Goal: Use online tool/utility: Utilize a website feature to perform a specific function

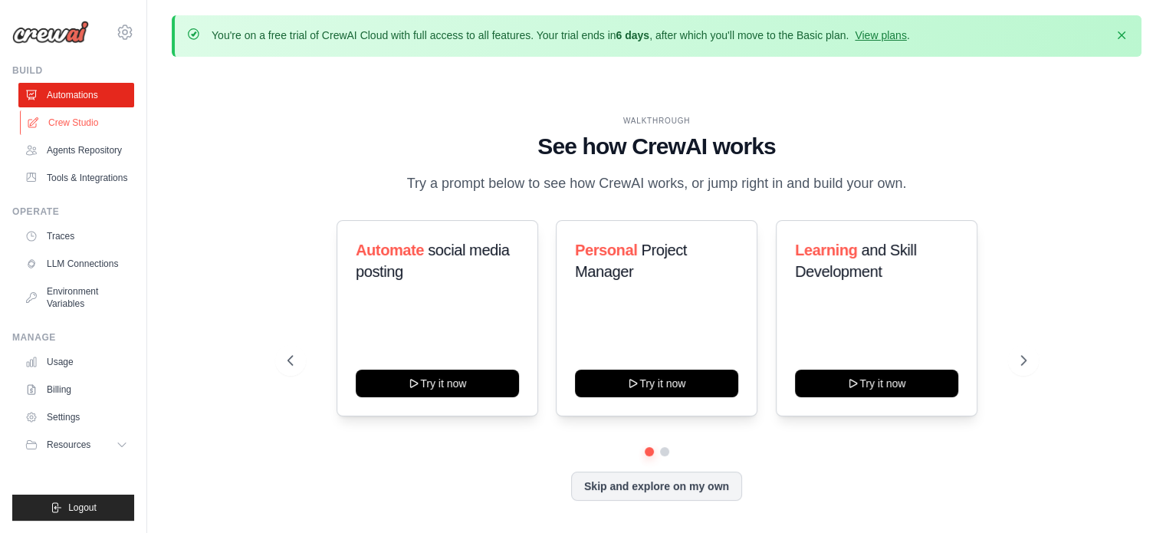
click at [87, 120] on link "Crew Studio" at bounding box center [78, 122] width 116 height 25
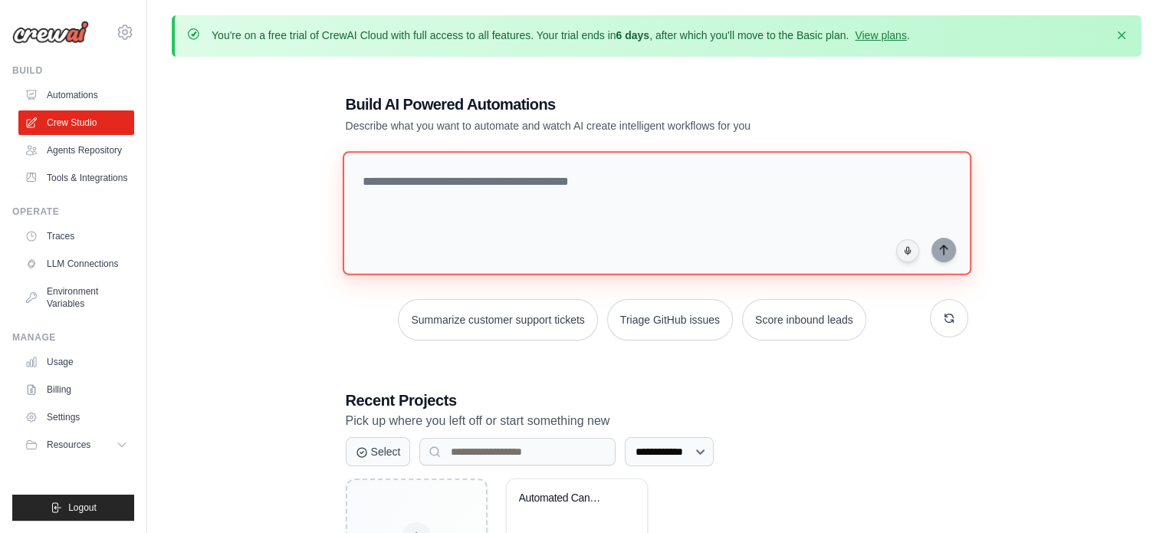
click at [385, 171] on textarea at bounding box center [656, 213] width 629 height 124
